Goal: Transaction & Acquisition: Subscribe to service/newsletter

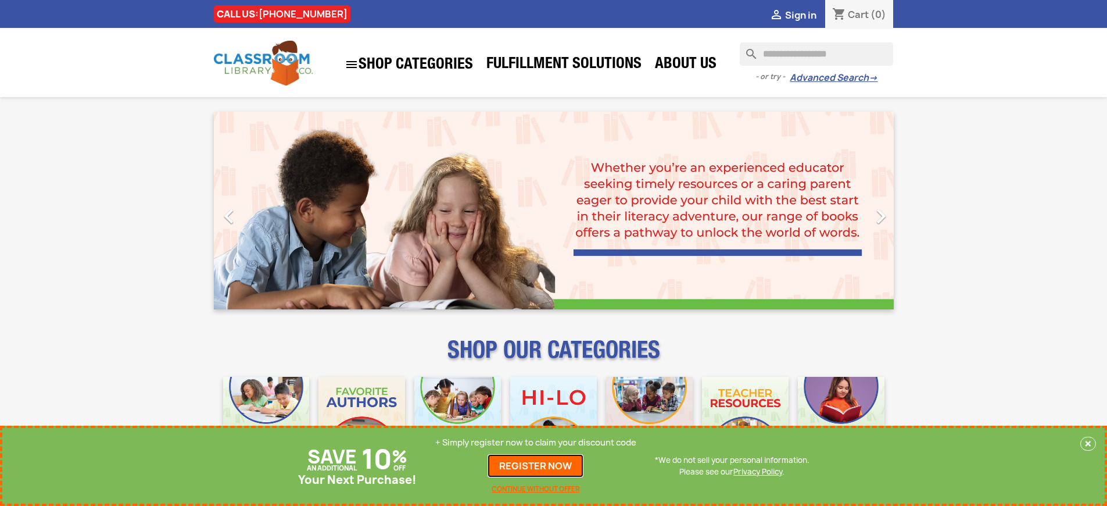
click at [536, 465] on link "REGISTER NOW" at bounding box center [536, 465] width 96 height 23
click at [536, 442] on p "+ Simply register now to claim your discount code" at bounding box center [535, 442] width 201 height 12
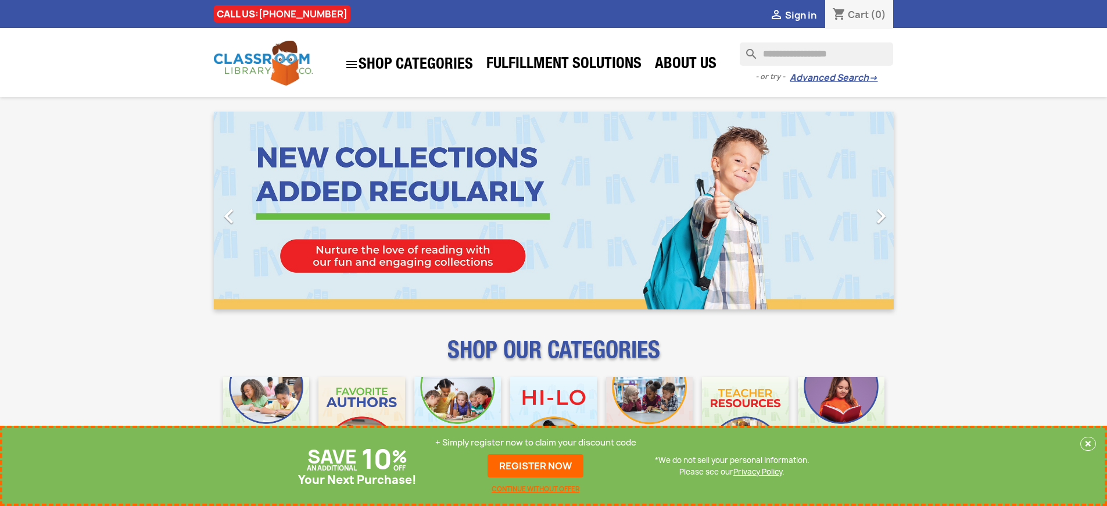
click at [536, 442] on p "+ Simply register now to claim your discount code" at bounding box center [535, 442] width 201 height 12
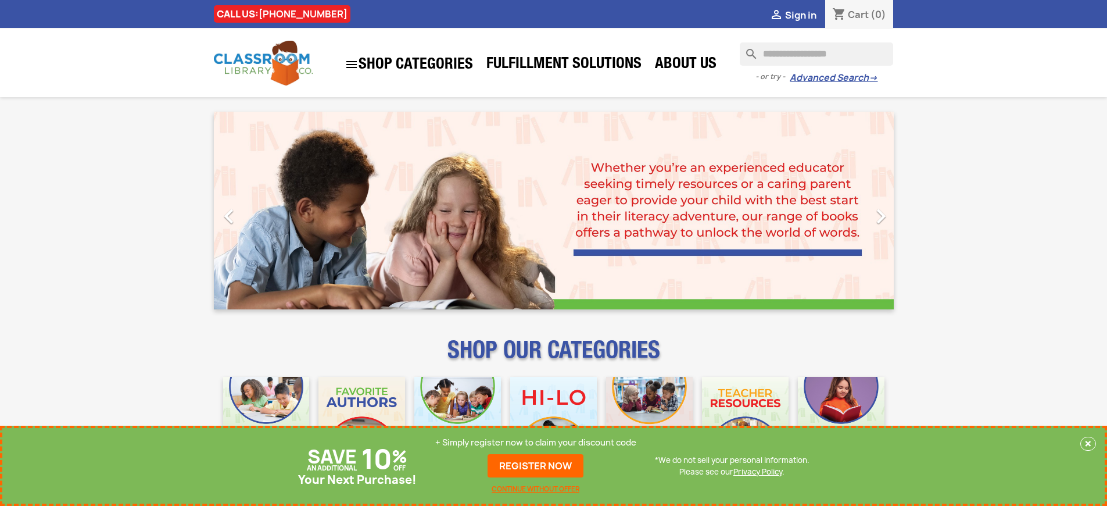
click at [536, 442] on p "+ Simply register now to claim your discount code" at bounding box center [535, 442] width 201 height 12
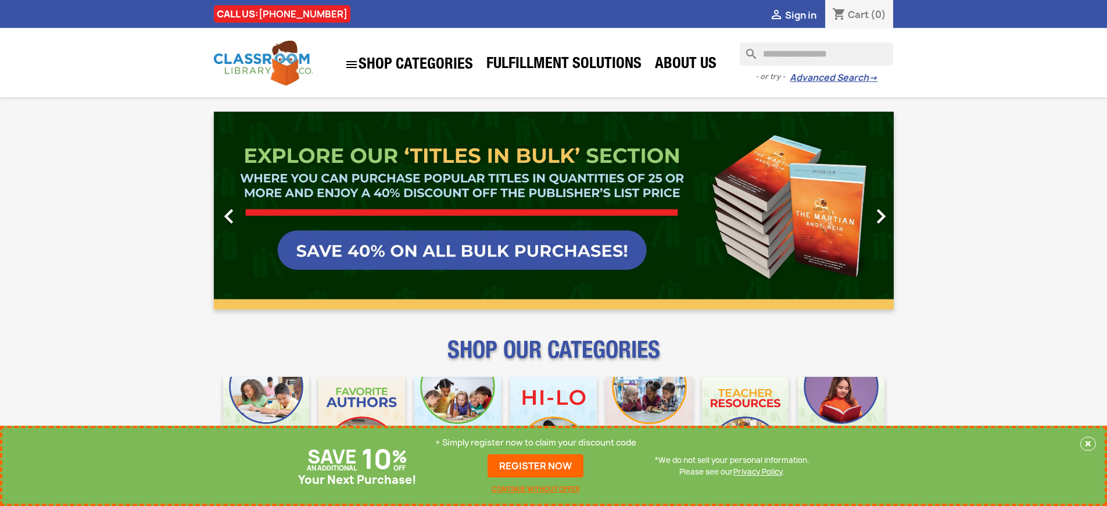
click at [536, 442] on p "+ Simply register now to claim your discount code" at bounding box center [535, 442] width 201 height 12
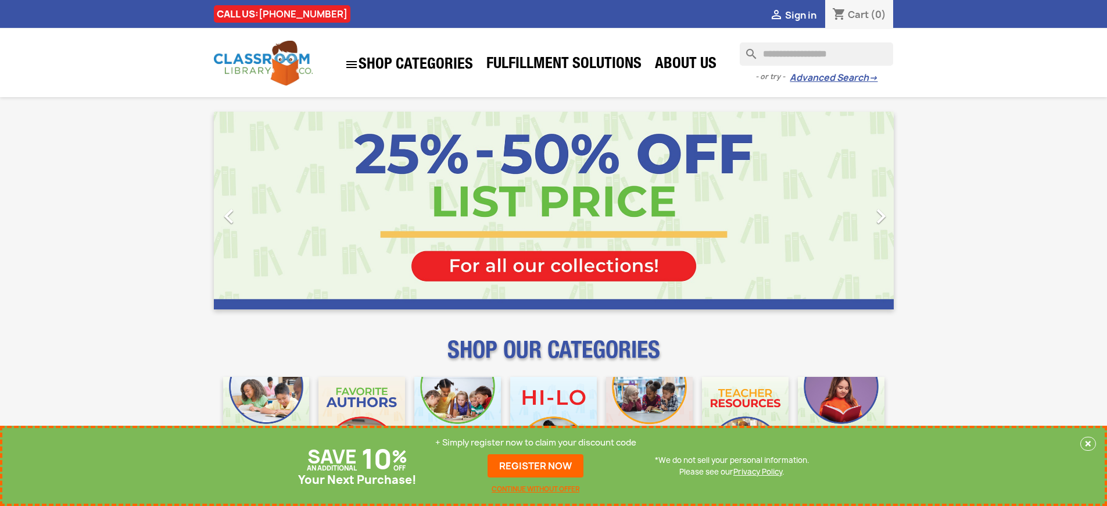
click at [536, 442] on p "+ Simply register now to claim your discount code" at bounding box center [535, 442] width 201 height 12
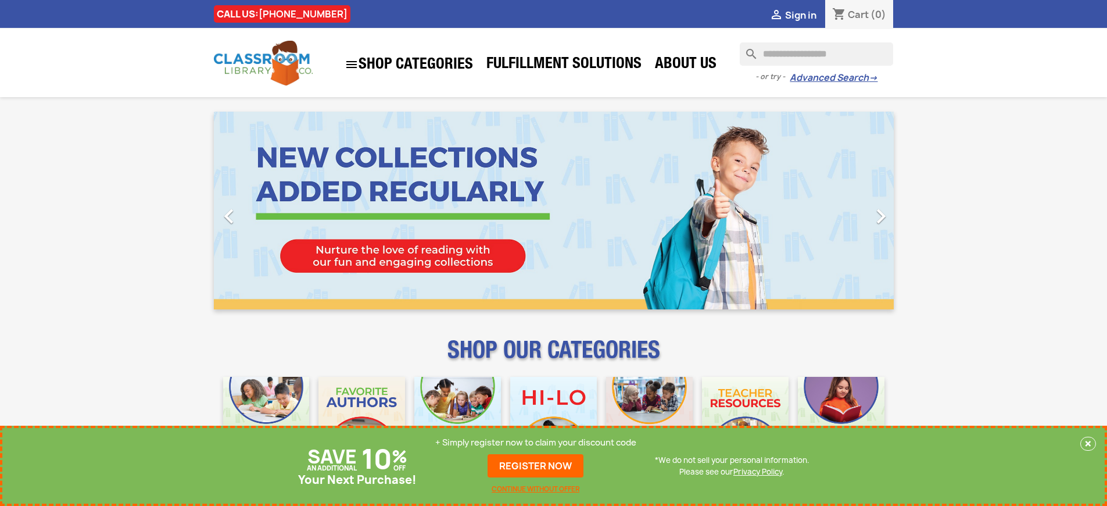
click at [536, 442] on p "+ Simply register now to claim your discount code" at bounding box center [535, 442] width 201 height 12
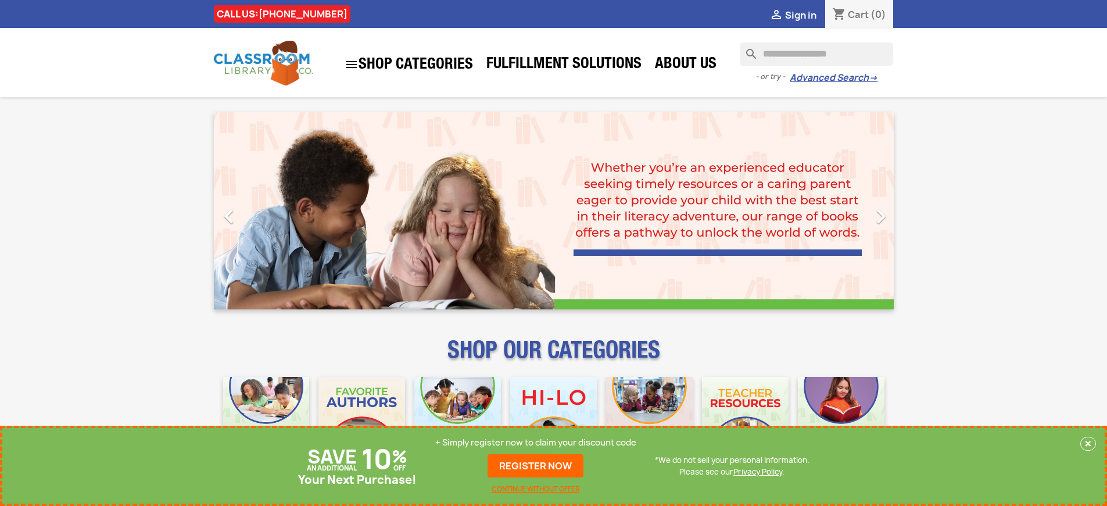
click at [536, 442] on p "+ Simply register now to claim your discount code" at bounding box center [535, 442] width 201 height 12
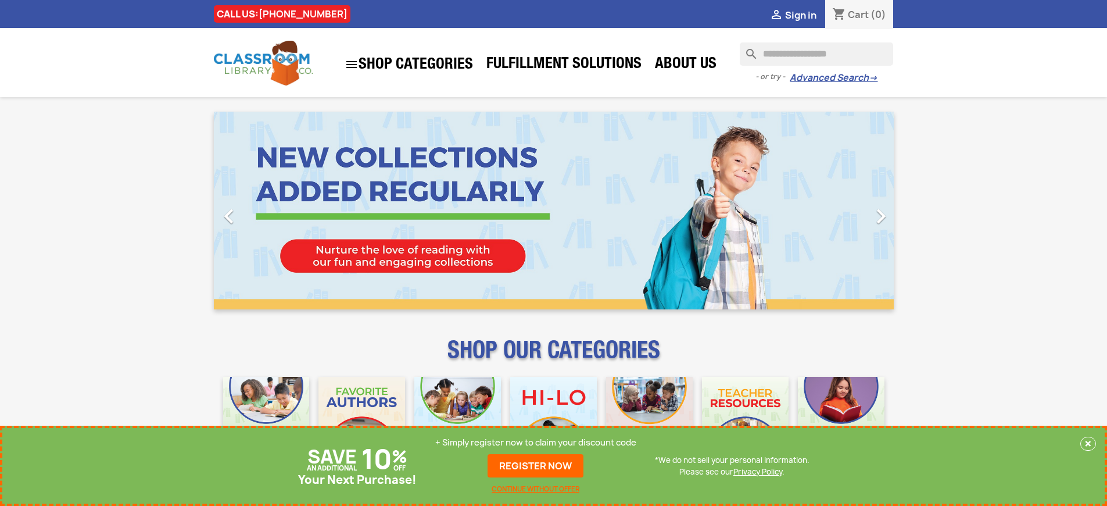
click at [536, 442] on p "+ Simply register now to claim your discount code" at bounding box center [535, 442] width 201 height 12
click at [536, 465] on link "REGISTER NOW" at bounding box center [536, 465] width 96 height 23
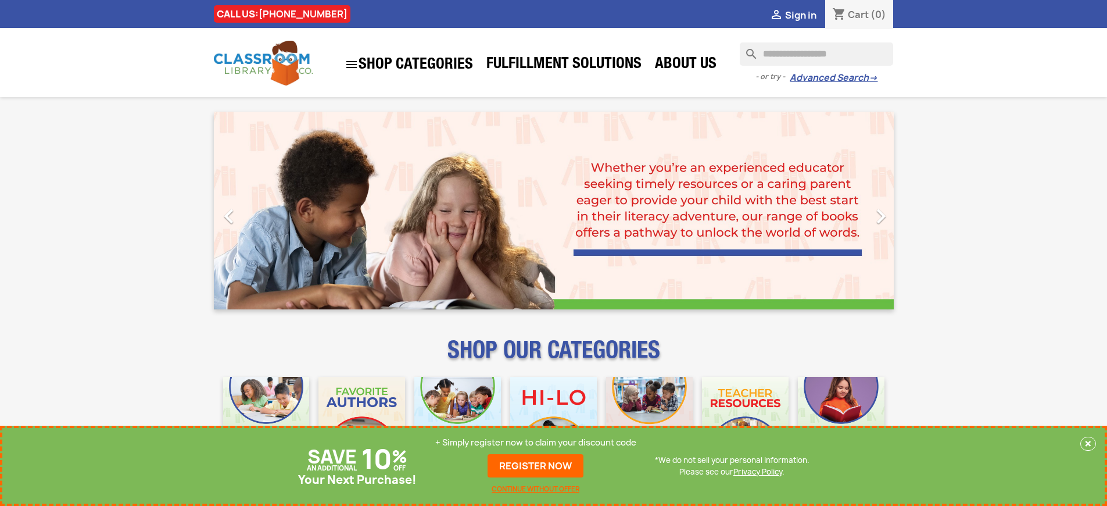
click at [536, 442] on p "+ Simply register now to claim your discount code" at bounding box center [535, 442] width 201 height 12
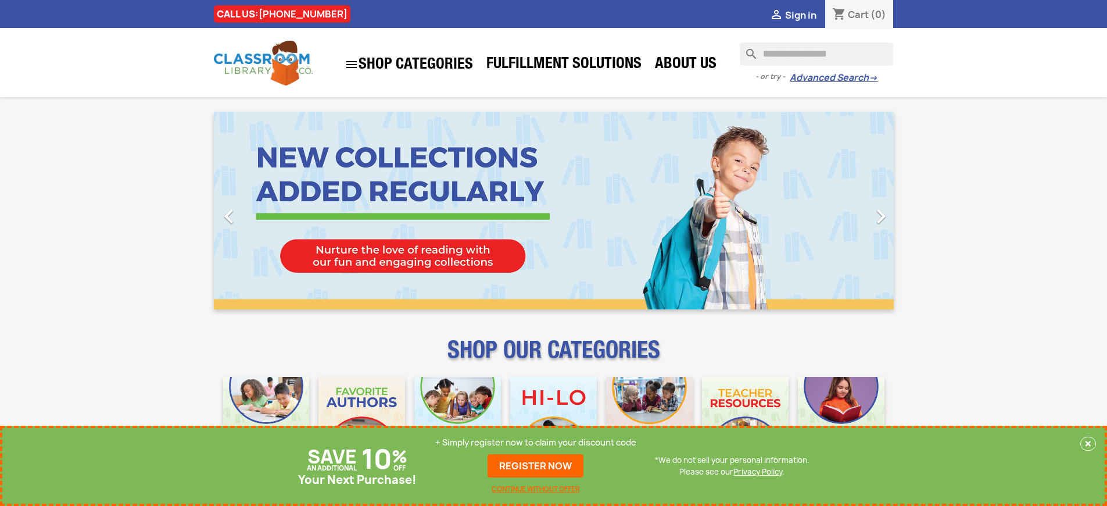
click at [536, 442] on p "+ Simply register now to claim your discount code" at bounding box center [535, 442] width 201 height 12
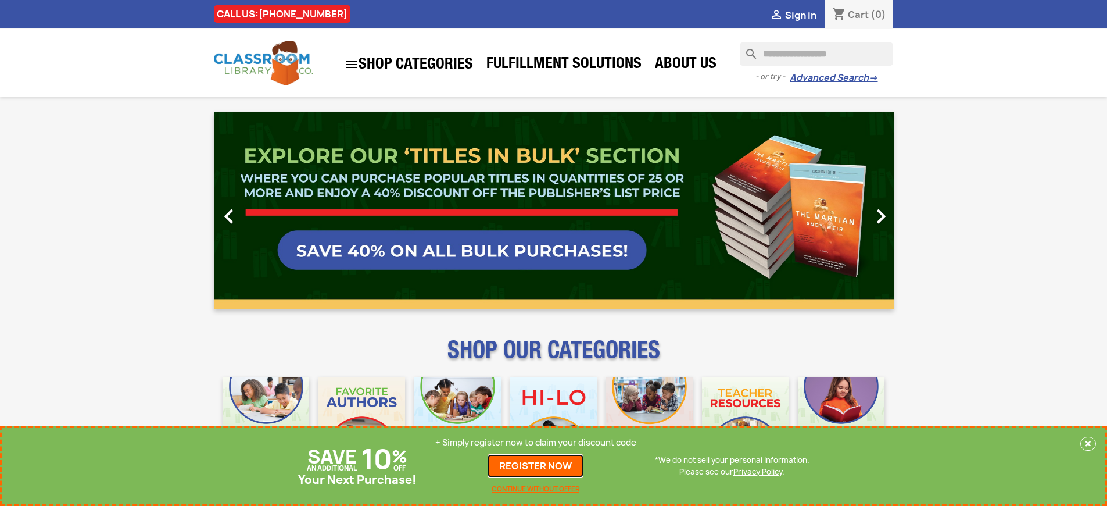
click at [536, 465] on link "REGISTER NOW" at bounding box center [536, 465] width 96 height 23
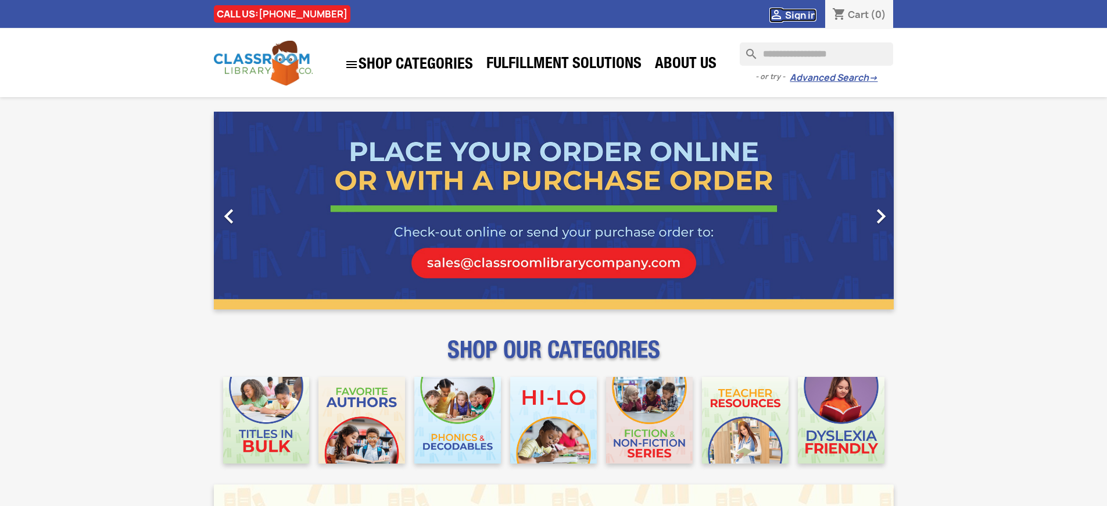
click at [800, 15] on span "Sign in" at bounding box center [800, 15] width 31 height 13
